Goal: Task Accomplishment & Management: Use online tool/utility

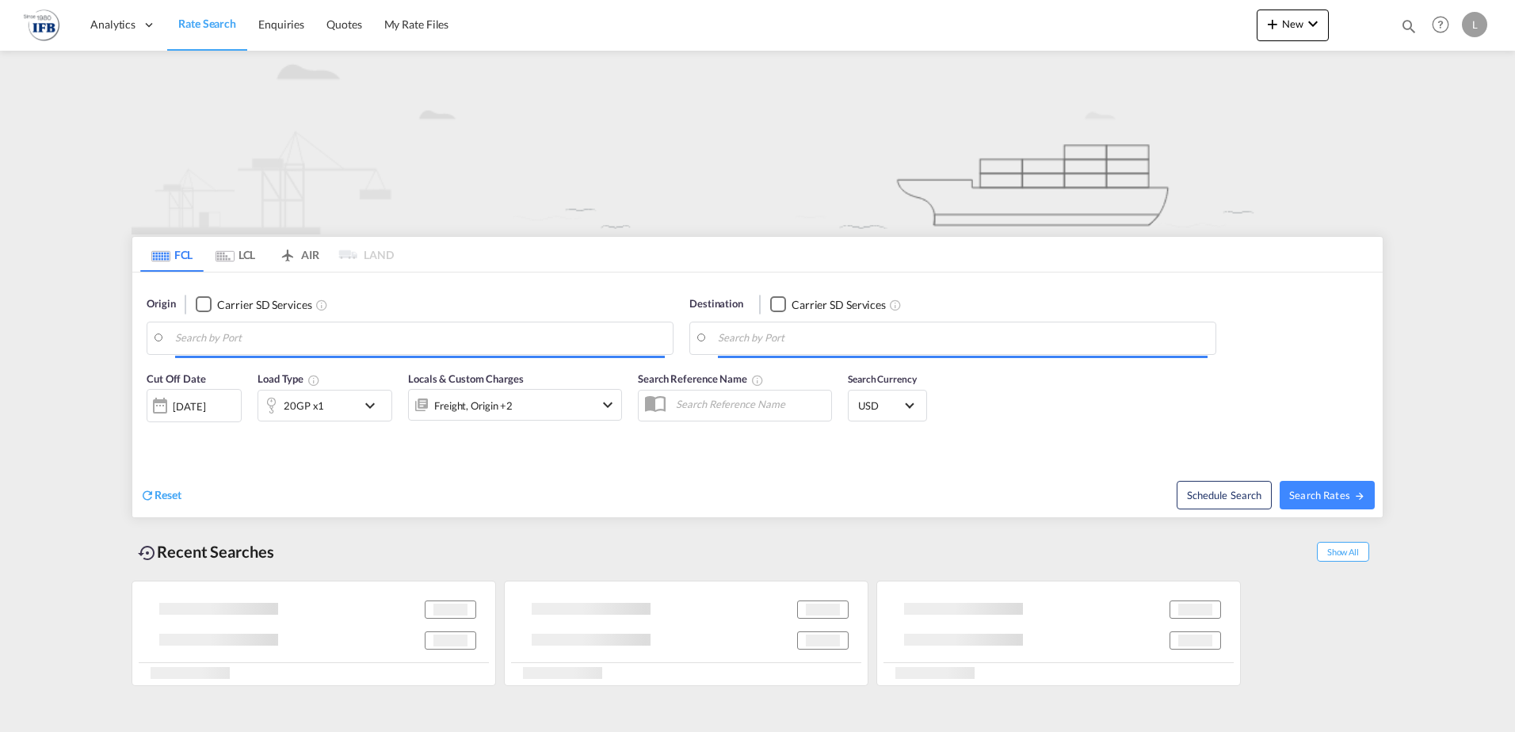
type input "Ningbo, CNNGB"
type input "[GEOGRAPHIC_DATA], [GEOGRAPHIC_DATA]"
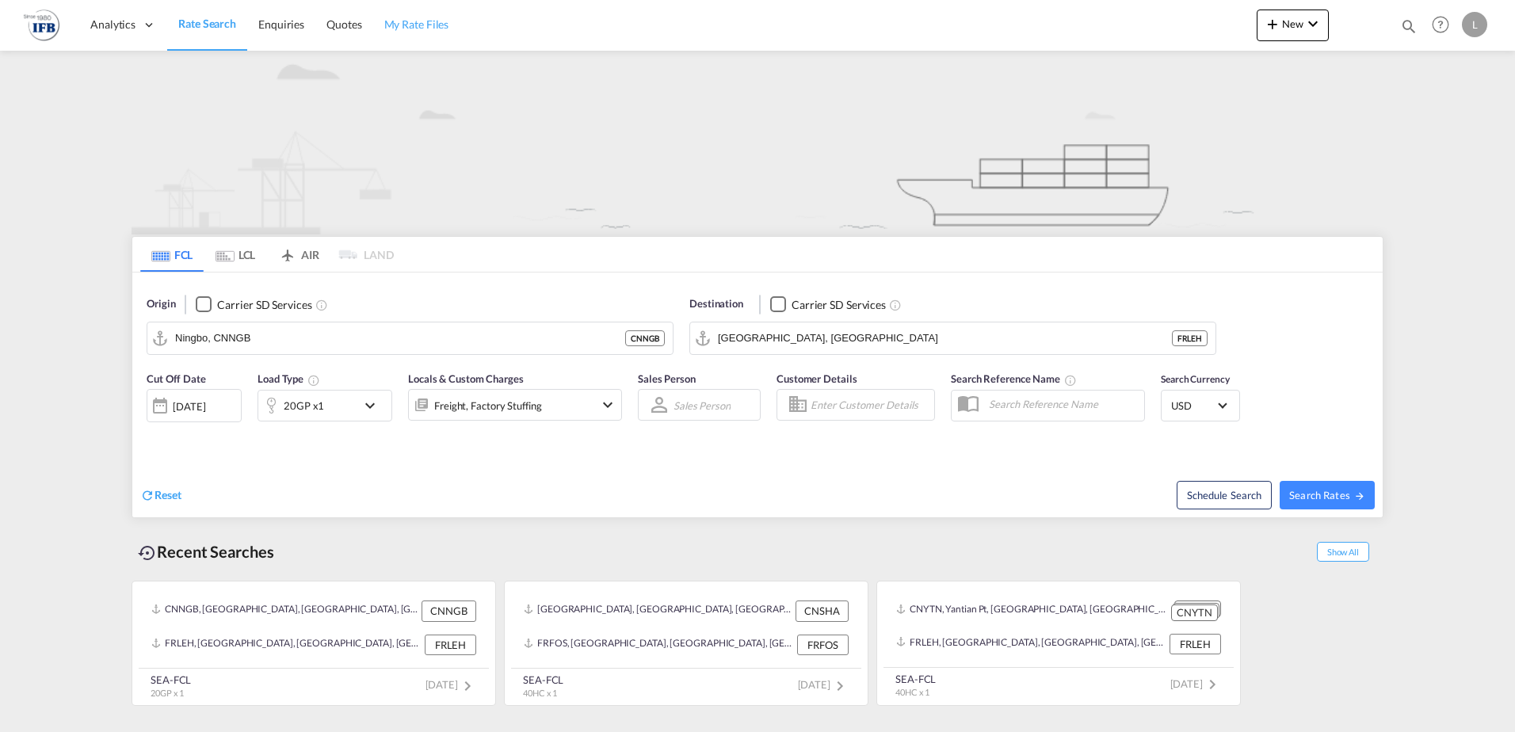
click at [414, 26] on span "My Rate Files" at bounding box center [416, 23] width 65 height 13
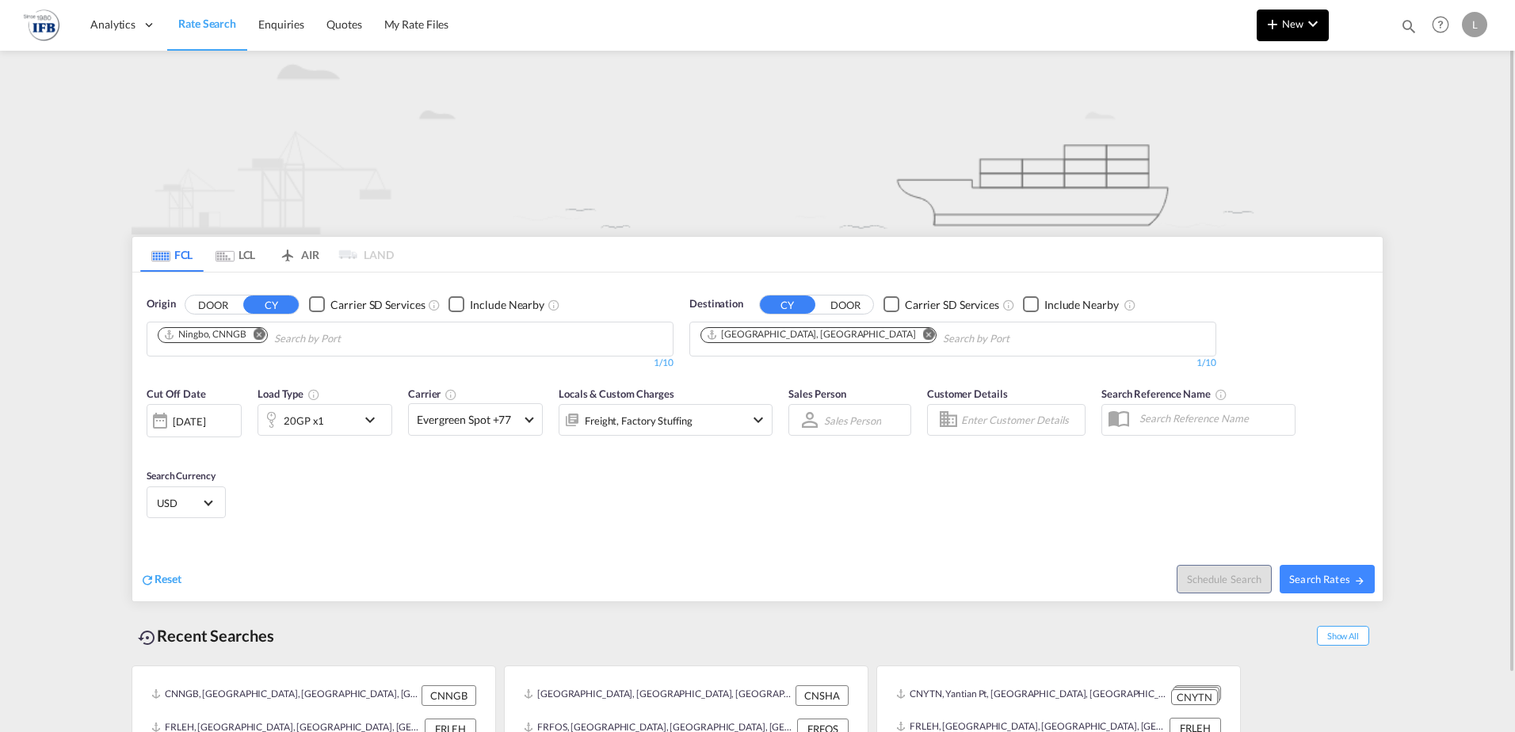
click at [1310, 23] on md-icon "icon-chevron-down" at bounding box center [1313, 23] width 19 height 19
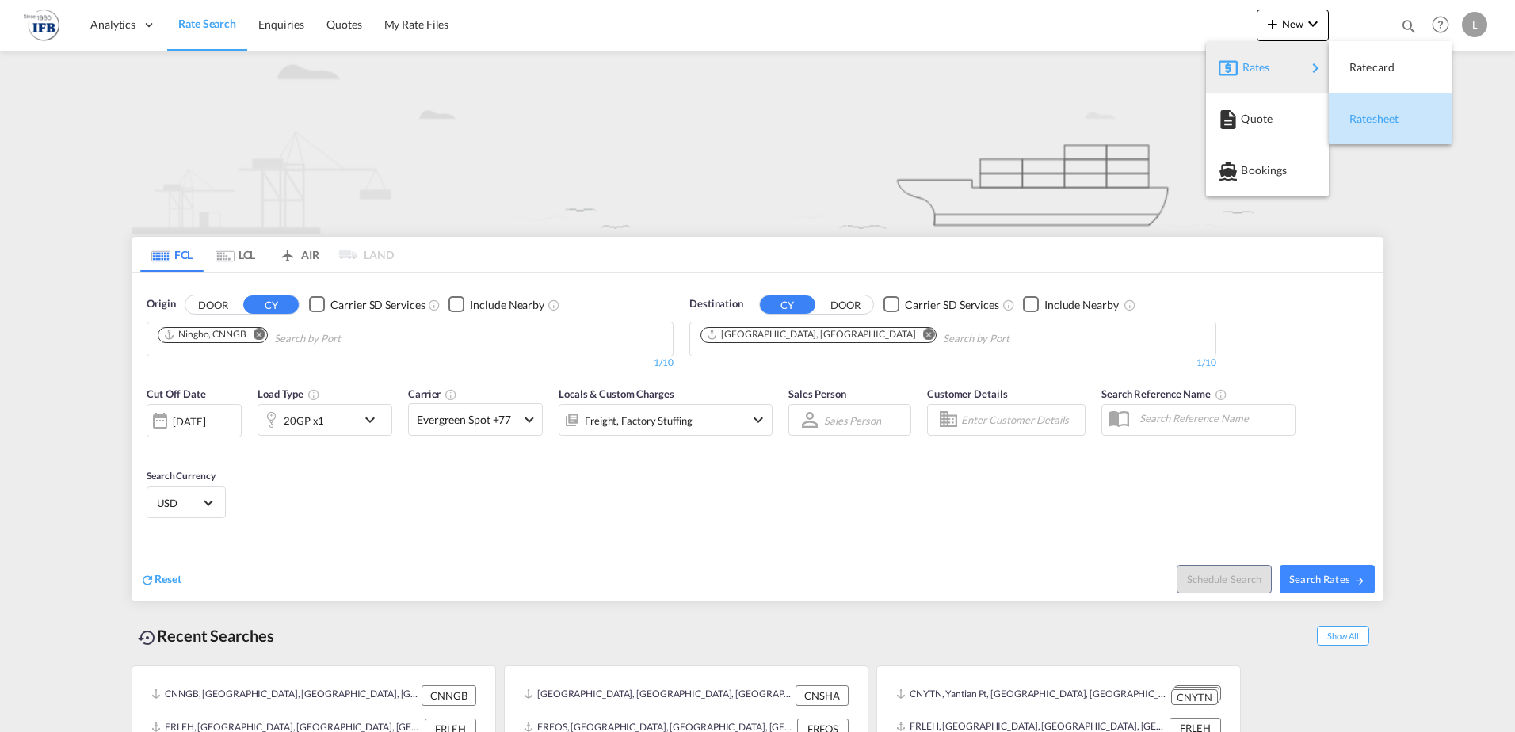
click at [1366, 113] on span "Ratesheet" at bounding box center [1358, 119] width 17 height 32
